Goal: Navigation & Orientation: Find specific page/section

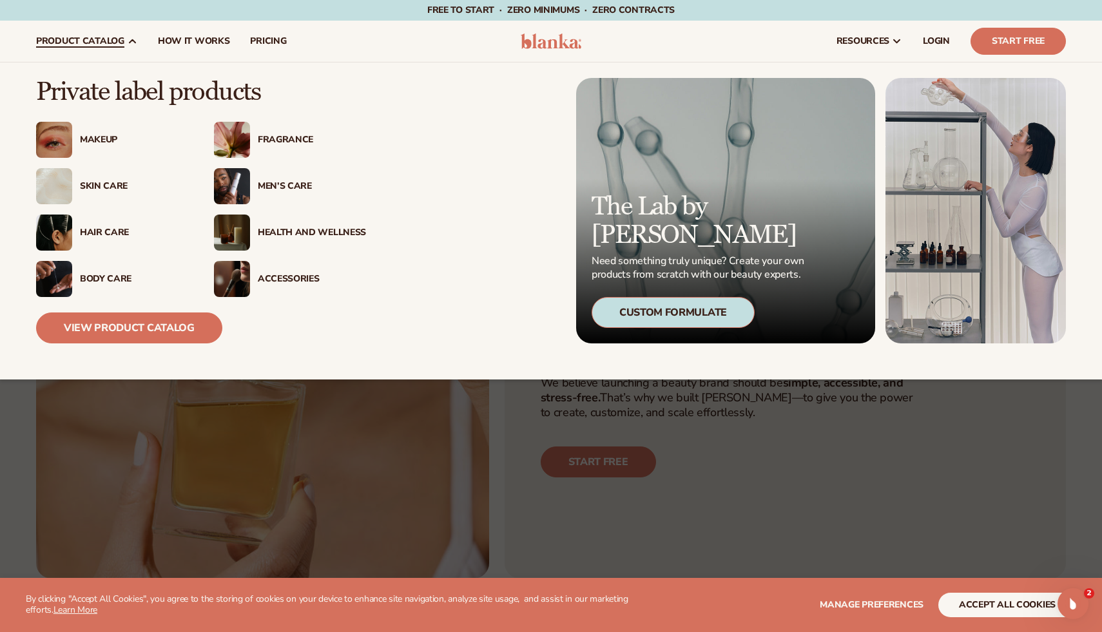
click at [282, 230] on div "Health And Wellness" at bounding box center [312, 233] width 108 height 11
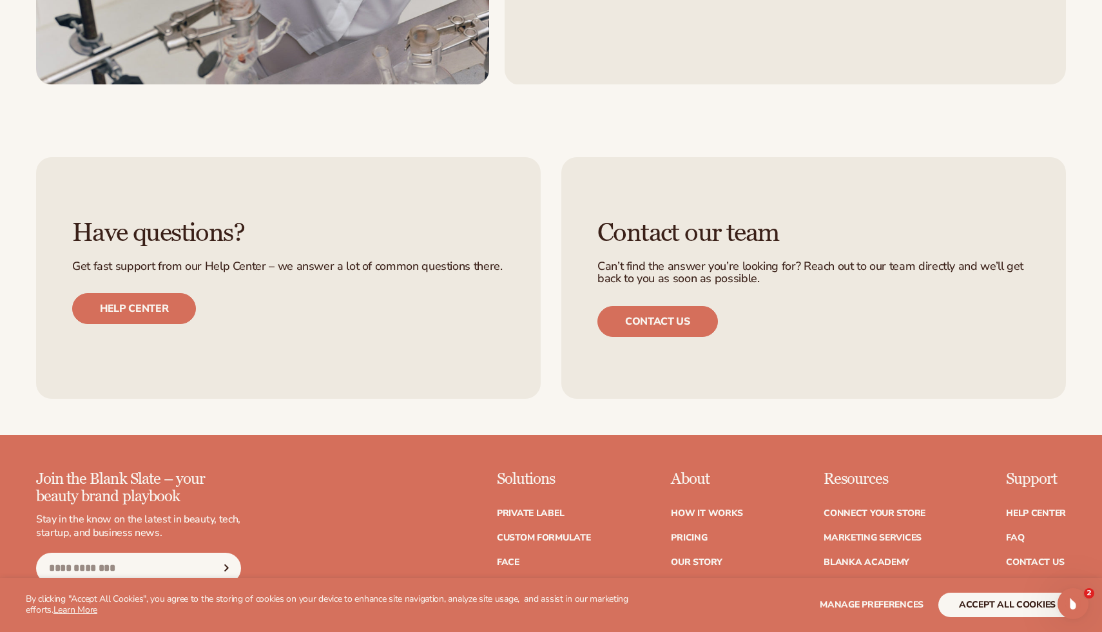
scroll to position [2117, 0]
